Goal: Check status: Check status

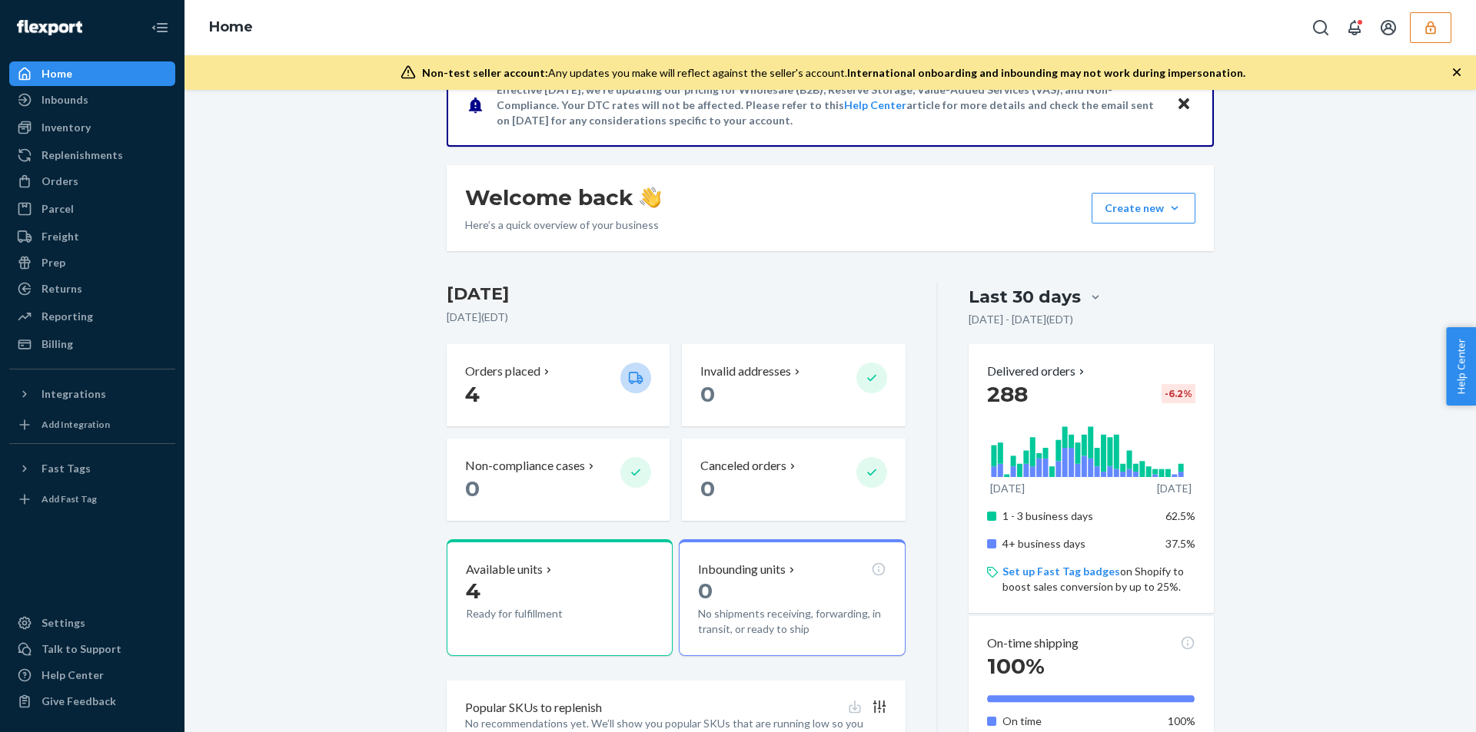
scroll to position [152, 0]
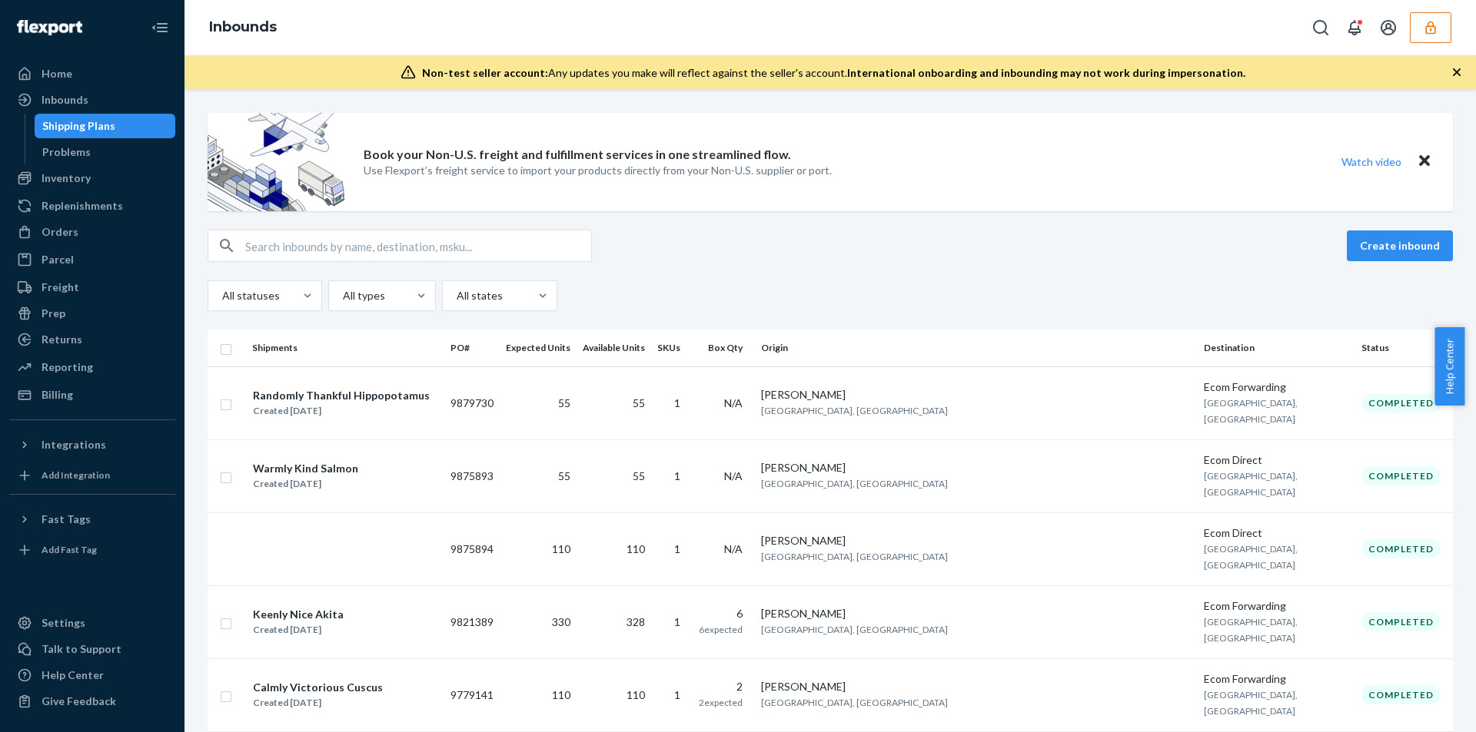
click at [1419, 37] on button "button" at bounding box center [1431, 27] width 42 height 31
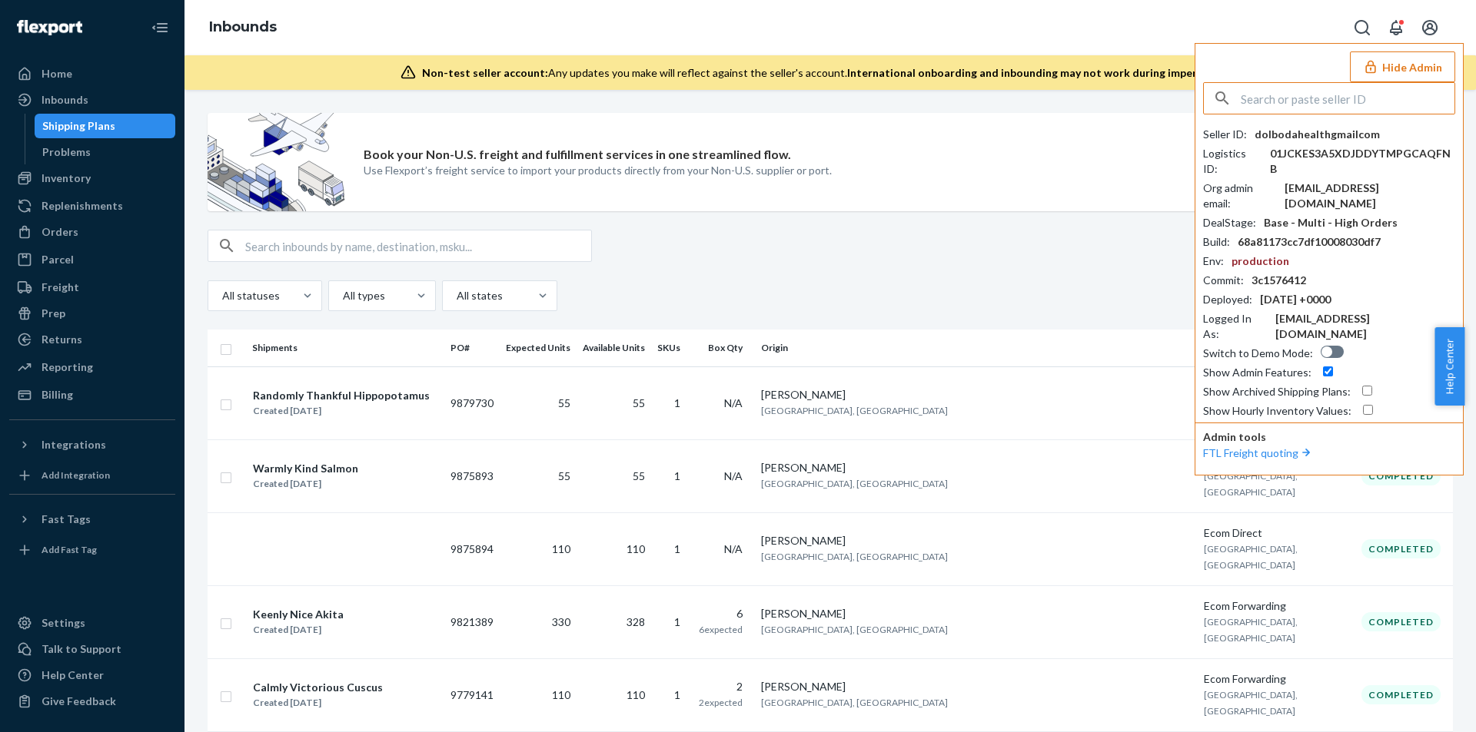
click at [1370, 95] on input "text" at bounding box center [1348, 98] width 214 height 31
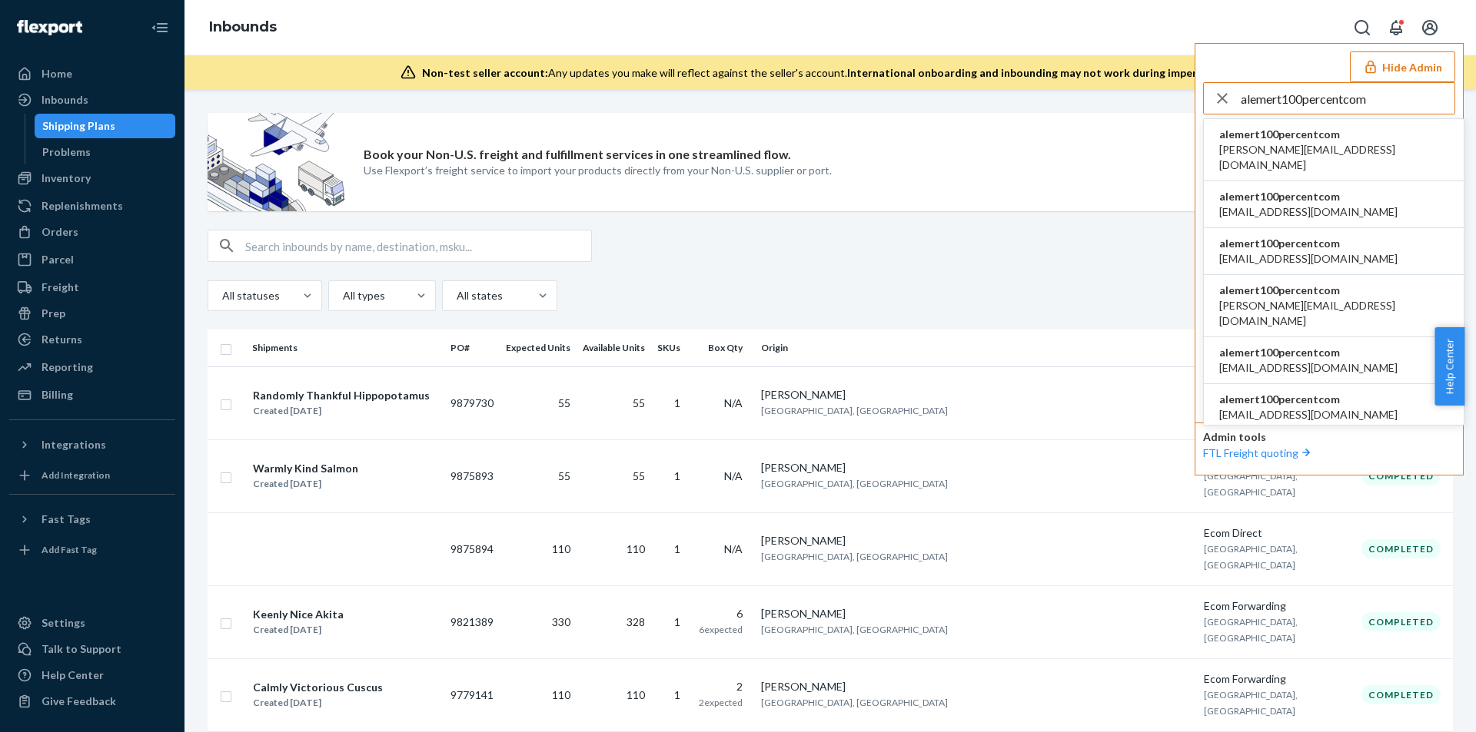
type input "alemert100percentcom"
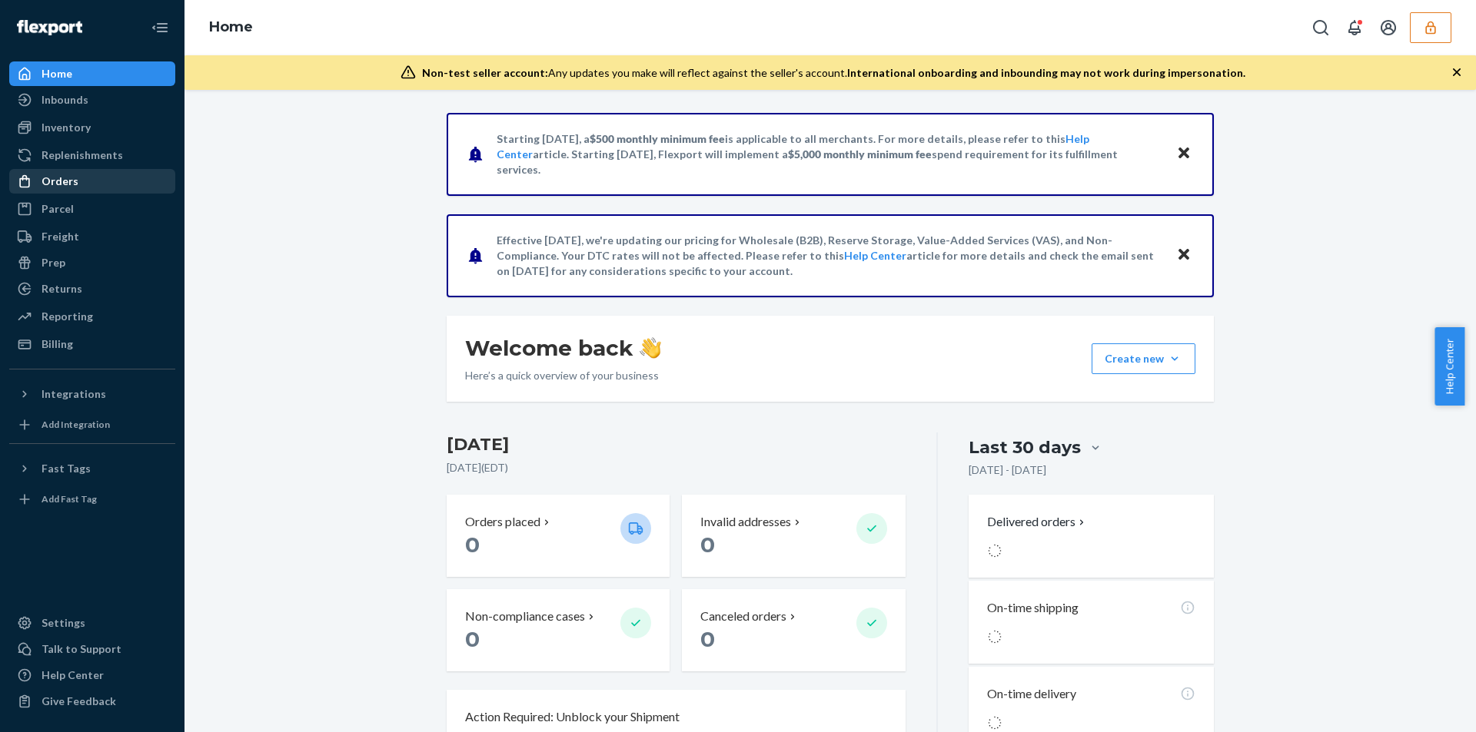
click at [71, 181] on div "Orders" at bounding box center [60, 181] width 37 height 15
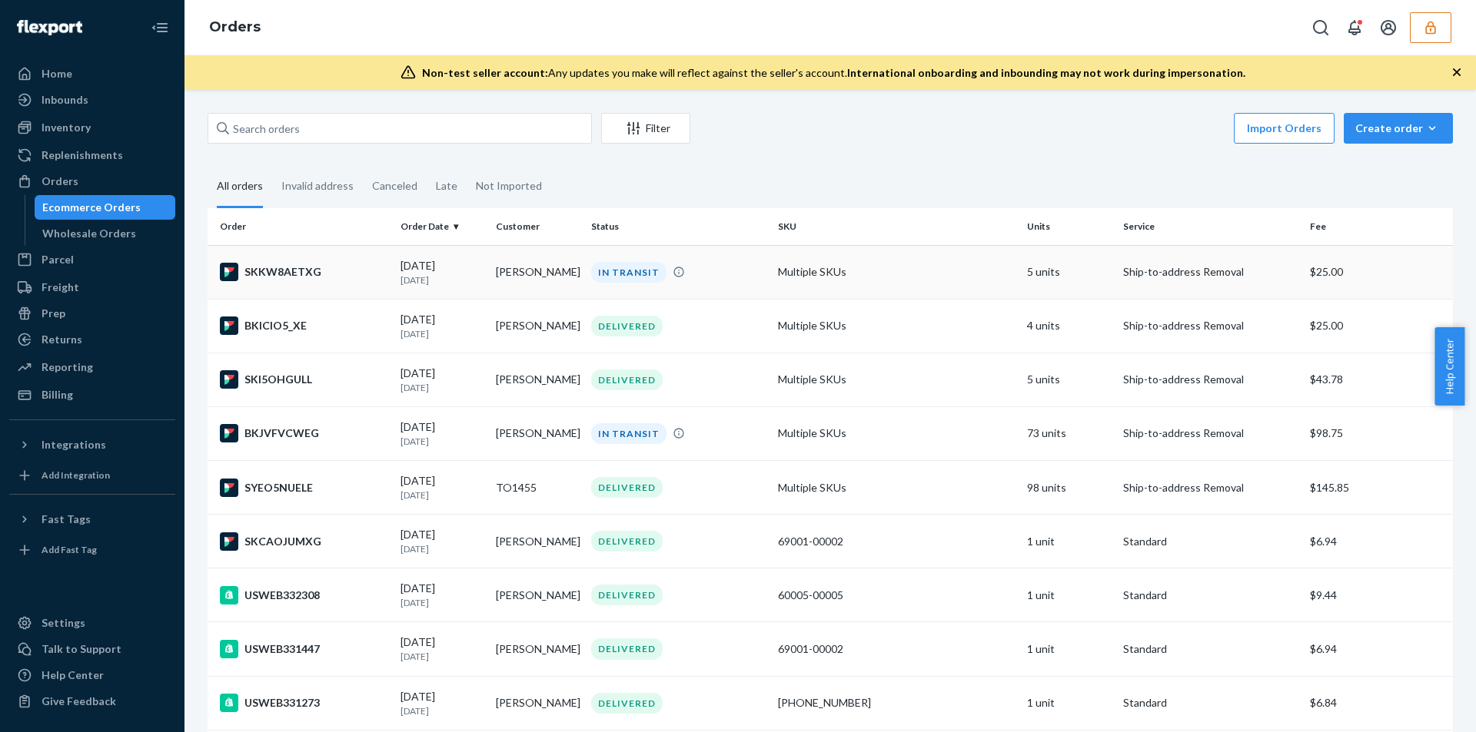
click at [705, 275] on div "IN TRANSIT" at bounding box center [678, 272] width 181 height 21
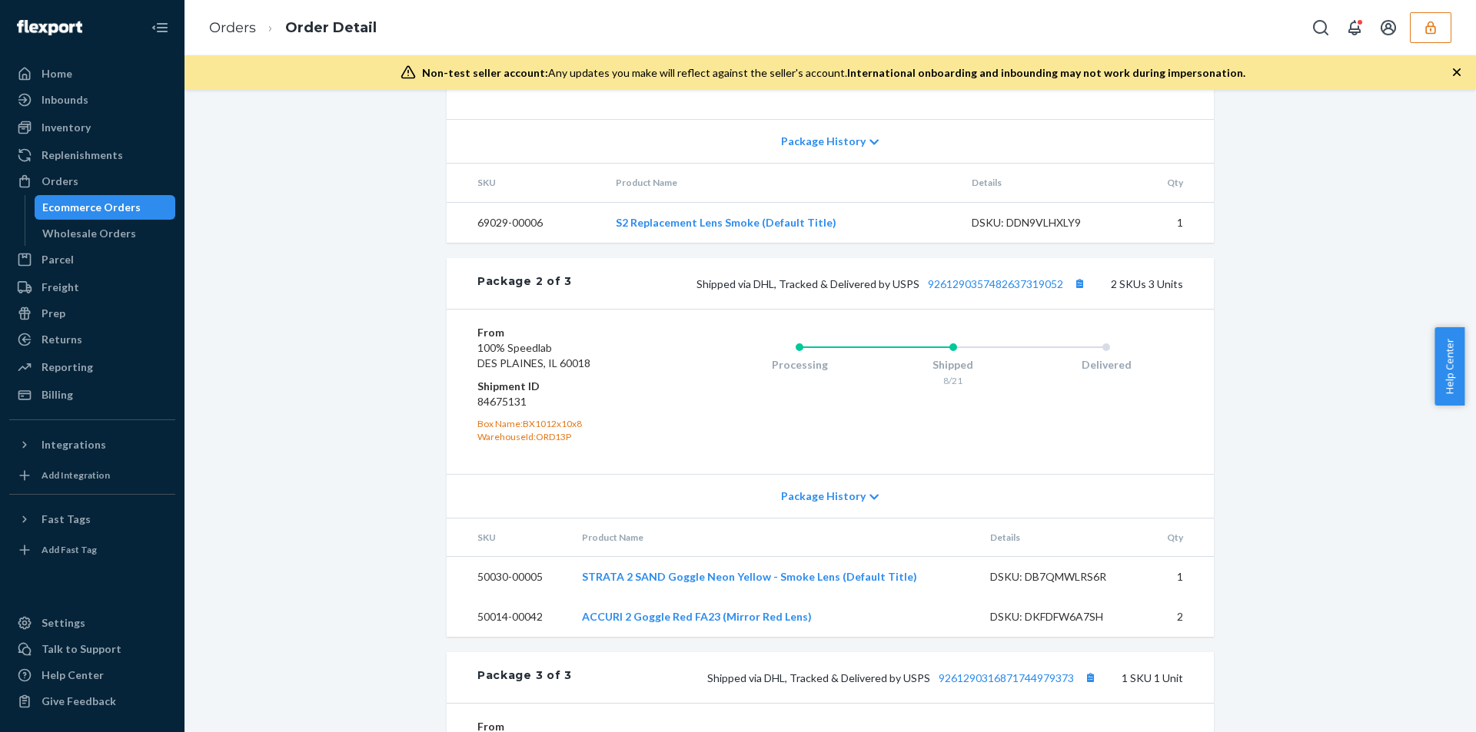
scroll to position [940, 0]
